Goal: Task Accomplishment & Management: Complete application form

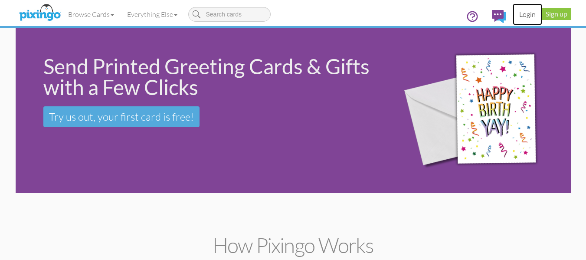
click at [529, 17] on link "Login" at bounding box center [526, 14] width 29 height 22
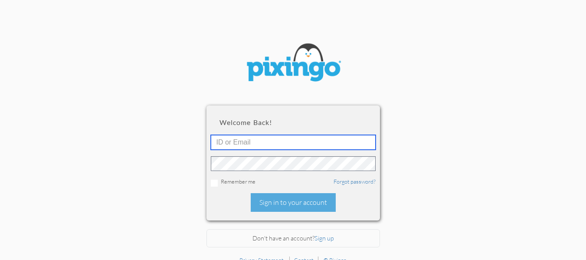
type input "R11132"
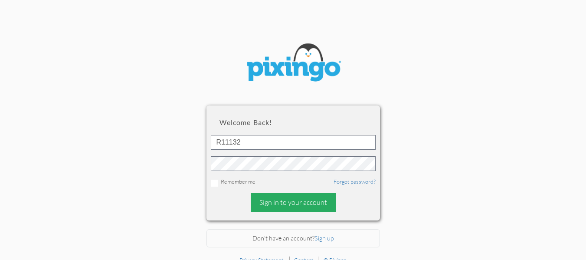
click at [282, 206] on div "Sign in to your account" at bounding box center [293, 202] width 85 height 19
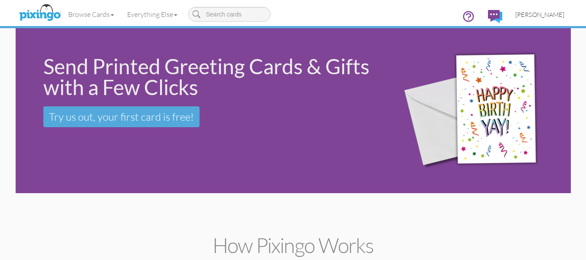
click at [539, 14] on span "[PERSON_NAME]" at bounding box center [539, 14] width 49 height 7
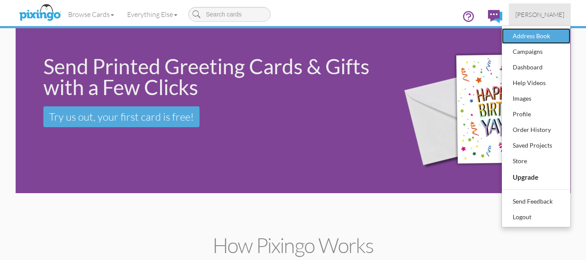
click at [533, 39] on div "Address Book" at bounding box center [535, 35] width 51 height 13
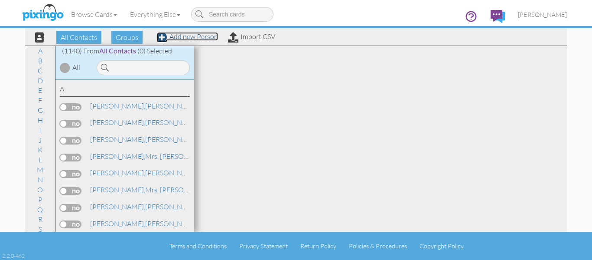
click at [196, 39] on link "Add new Person" at bounding box center [187, 36] width 61 height 9
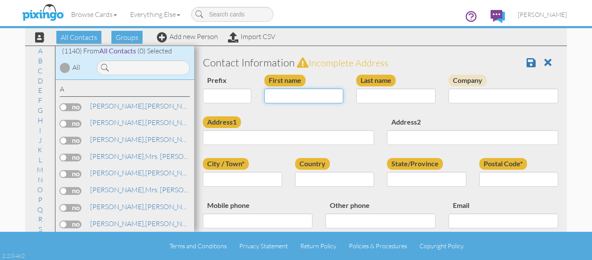
click at [299, 102] on input "First name" at bounding box center [303, 95] width 79 height 15
type input "P"
type input "[PERSON_NAME]"
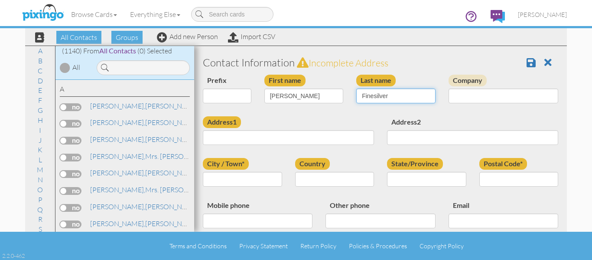
type input "Finesilver"
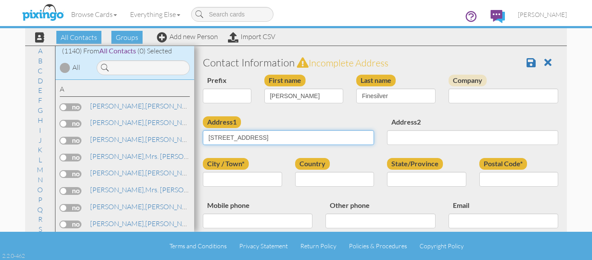
type input "[STREET_ADDRESS]"
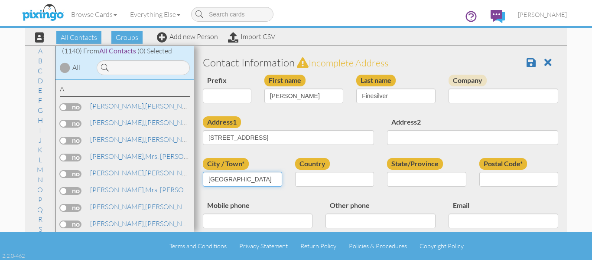
type input "[GEOGRAPHIC_DATA]"
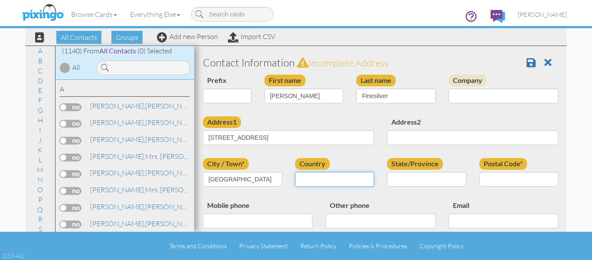
select select "object:4315"
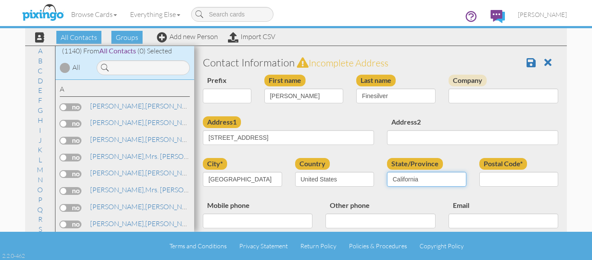
select select "object:4569"
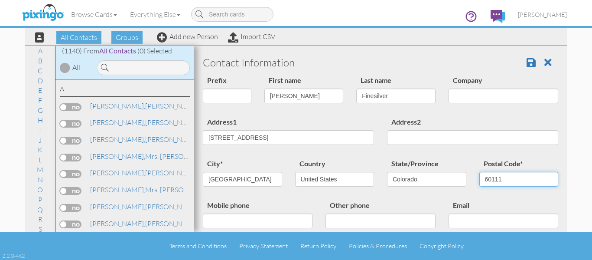
drag, startPoint x: 484, startPoint y: 179, endPoint x: 476, endPoint y: 179, distance: 8.2
click at [480, 179] on input "60111" at bounding box center [519, 179] width 79 height 15
type input "80111"
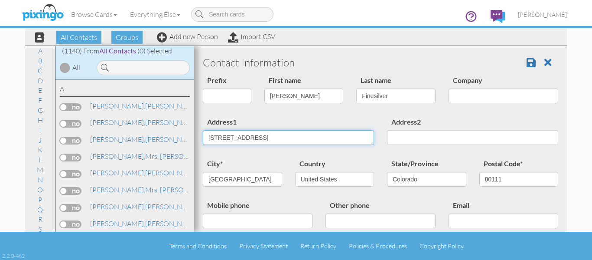
click at [257, 134] on input "[STREET_ADDRESS]" at bounding box center [288, 137] width 171 height 15
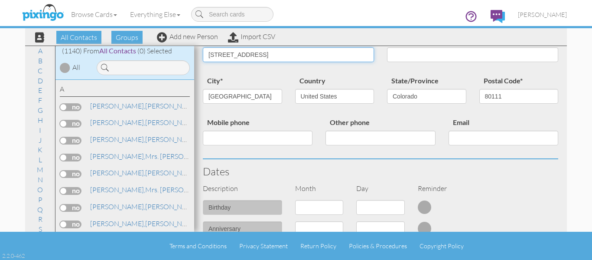
scroll to position [87, 0]
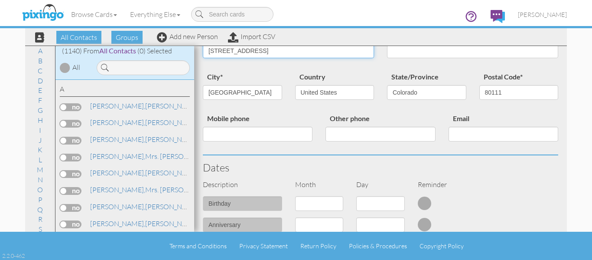
type input "[STREET_ADDRESS]"
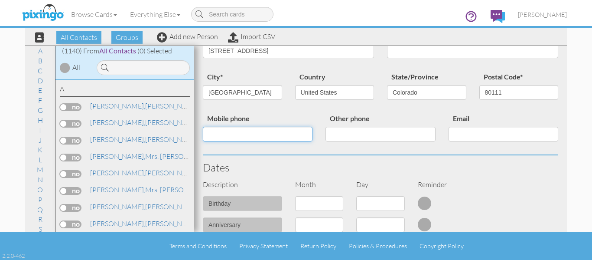
click at [224, 129] on input "Mobile phone" at bounding box center [258, 134] width 110 height 15
type input "7203243152"
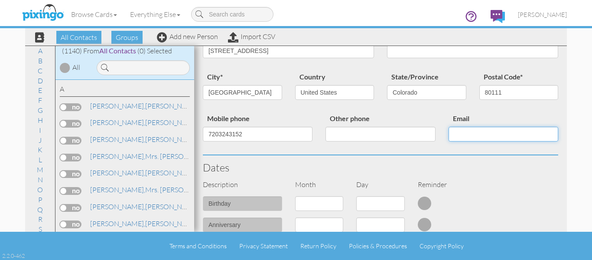
click at [450, 131] on input "Email" at bounding box center [504, 134] width 110 height 15
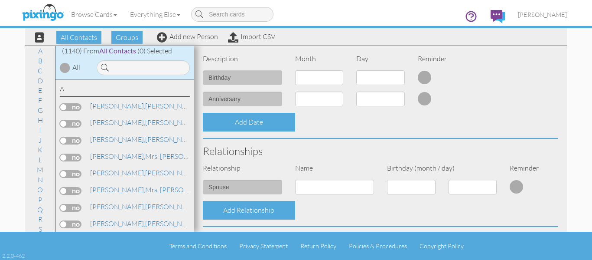
scroll to position [217, 0]
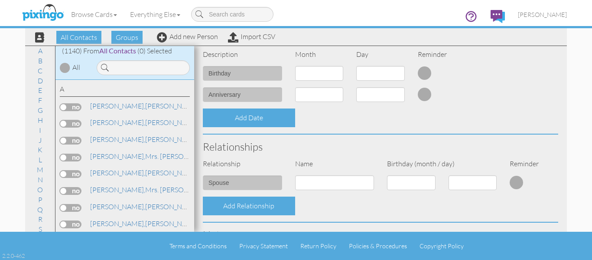
type input "[EMAIL_ADDRESS][DOMAIN_NAME]"
click at [310, 75] on select "1 - [DATE] - [DATE] - [DATE] - [DATE] - [DATE] - [DATE] - [DATE] - [DATE] - [DA…" at bounding box center [319, 73] width 49 height 15
select select "object:4314"
click at [295, 66] on select "1 - [DATE] - [DATE] - [DATE] - [DATE] - [DATE] - [DATE] - [DATE] - [DATE] - [DA…" at bounding box center [319, 73] width 49 height 15
drag, startPoint x: 375, startPoint y: 72, endPoint x: 376, endPoint y: 80, distance: 8.3
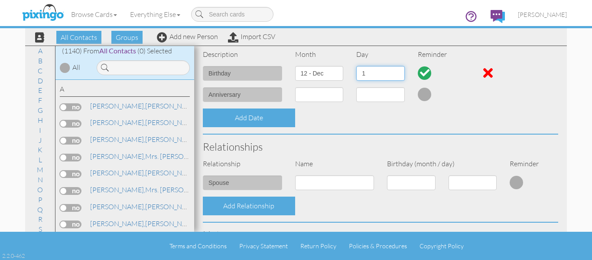
click at [375, 72] on select "1 2 3 4 5 6 7 8 9 10 11 12 13 14 15 16 17 18 19 20 21 22 23 24 25 26 27 28 29 3…" at bounding box center [380, 73] width 49 height 15
select select "number:10"
click at [356, 66] on select "1 2 3 4 5 6 7 8 9 10 11 12 13 14 15 16 17 18 19 20 21 22 23 24 25 26 27 28 29 3…" at bounding box center [380, 73] width 49 height 15
click at [381, 134] on div "Relationships" at bounding box center [380, 146] width 369 height 24
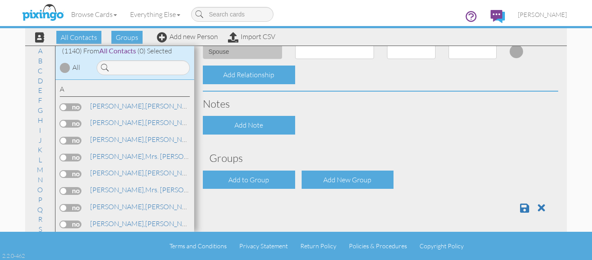
scroll to position [349, 0]
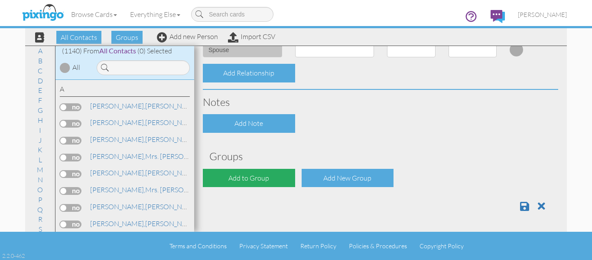
click at [267, 170] on div "Add to Group" at bounding box center [249, 178] width 92 height 19
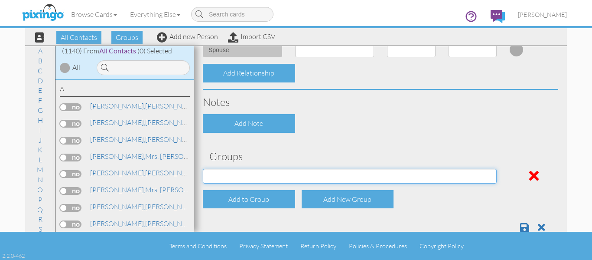
click at [267, 169] on select "April Birthdays August Birthdays Castlerock/Pine Pot Agents December Birthdays …" at bounding box center [350, 176] width 294 height 15
select select "object:4628"
click at [203, 169] on select "April Birthdays August Birthdays Castlerock/Pine Pot Agents December Birthdays …" at bounding box center [350, 176] width 294 height 15
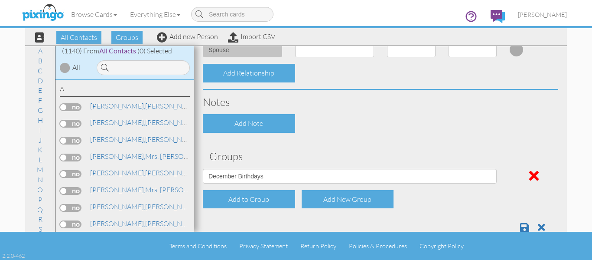
click at [392, 125] on div "Add Note" at bounding box center [380, 123] width 369 height 19
click at [520, 229] on span at bounding box center [524, 227] width 9 height 10
